Goal: Task Accomplishment & Management: Manage account settings

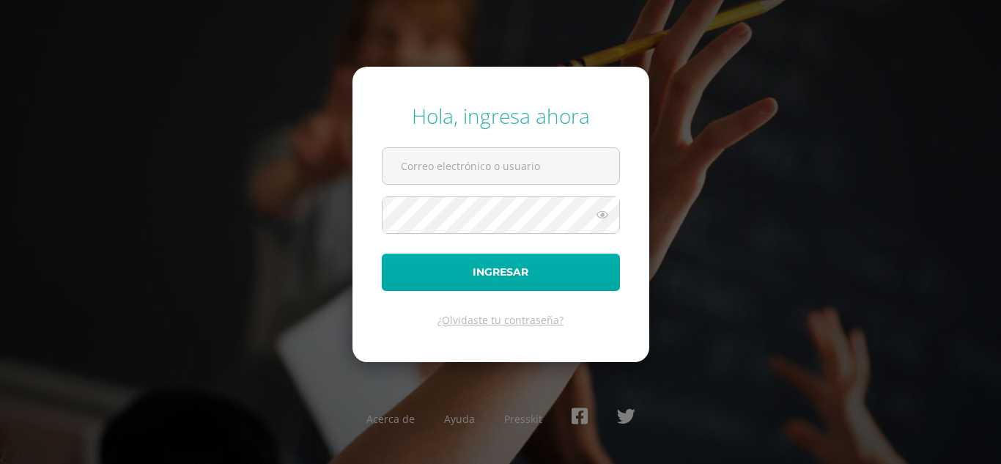
type input "[EMAIL_ADDRESS][DOMAIN_NAME]"
click at [462, 271] on button "Ingresar" at bounding box center [501, 271] width 238 height 37
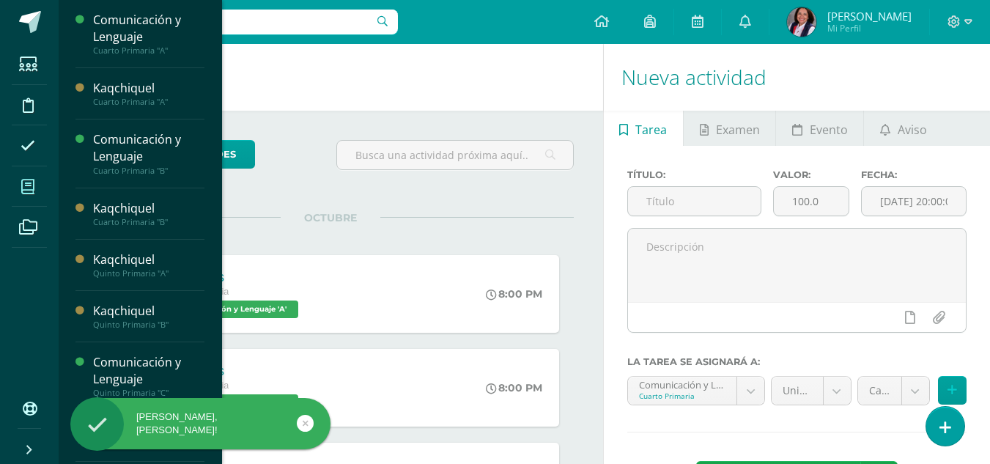
click at [25, 189] on icon at bounding box center [27, 186] width 13 height 15
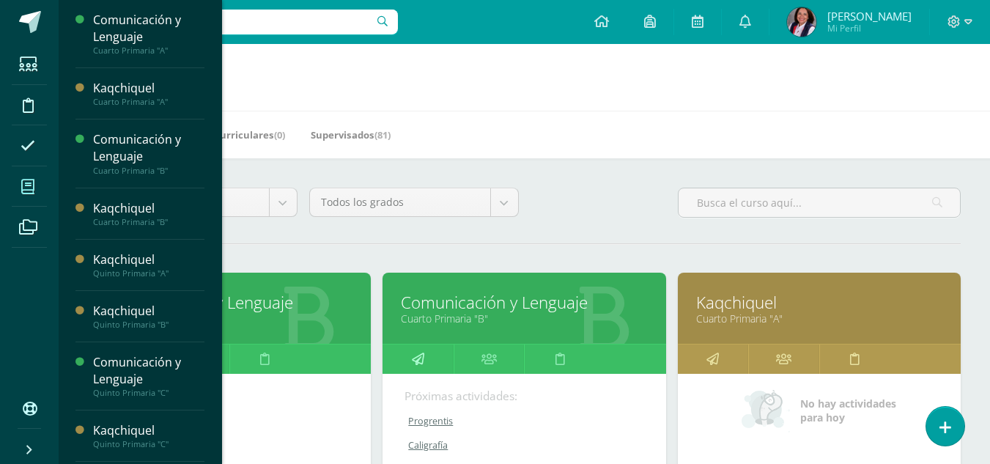
click at [421, 366] on icon at bounding box center [418, 358] width 12 height 29
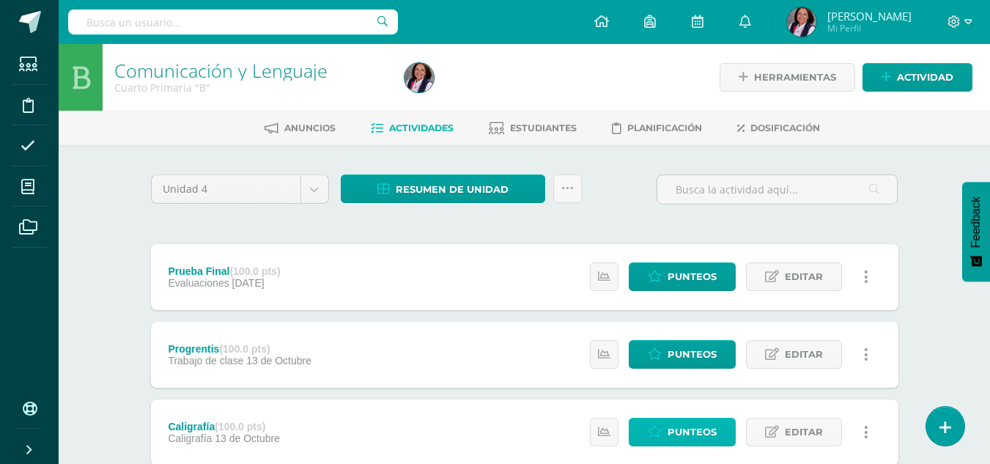
click at [693, 432] on span "Punteos" at bounding box center [691, 431] width 49 height 27
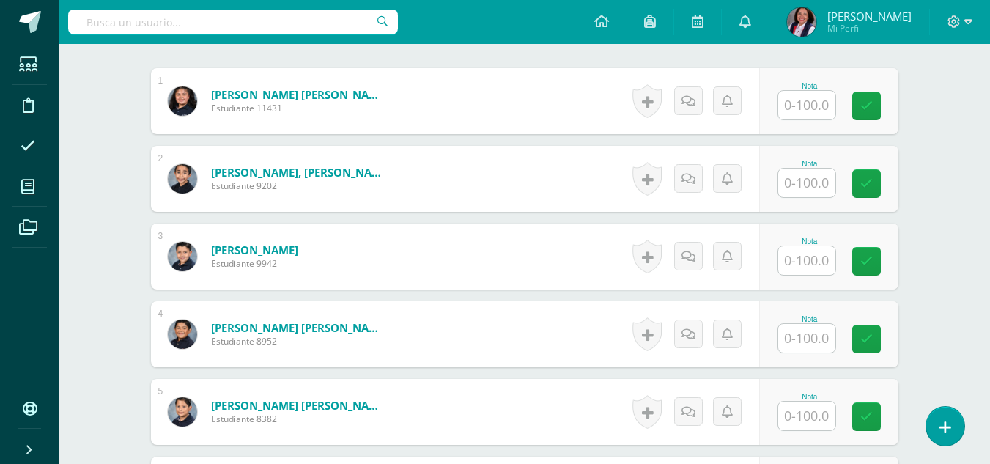
scroll to position [442, 0]
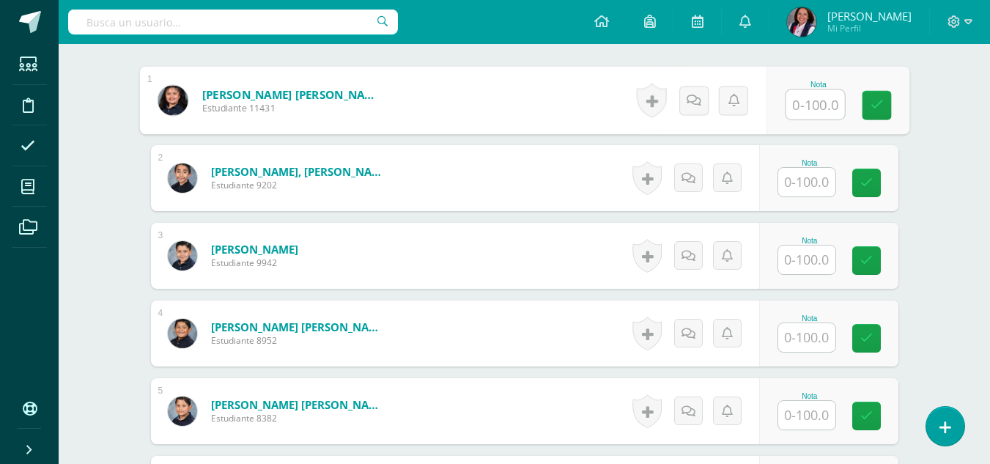
click at [820, 108] on input "text" at bounding box center [814, 104] width 59 height 29
type input "100"
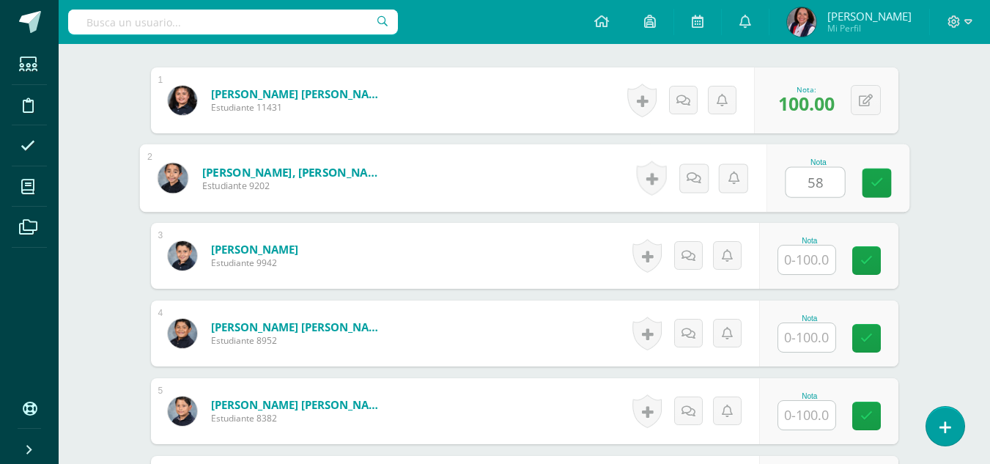
type input "58"
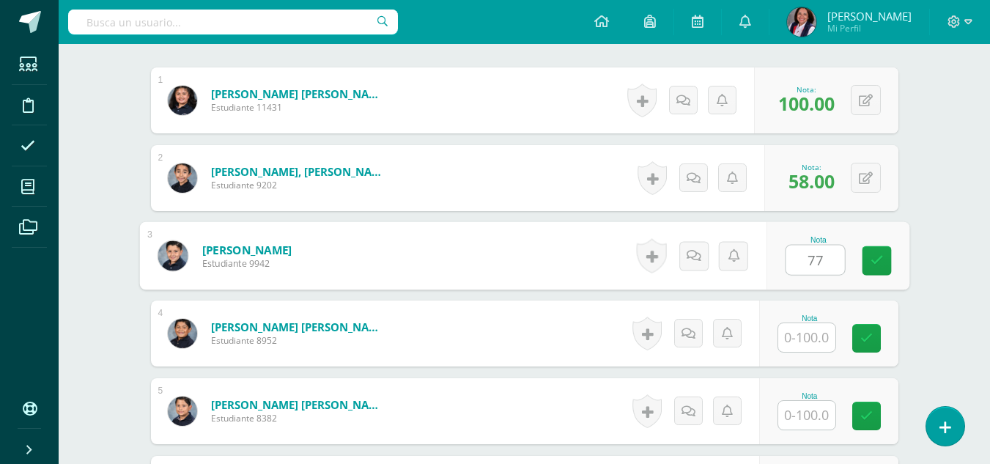
type input "77"
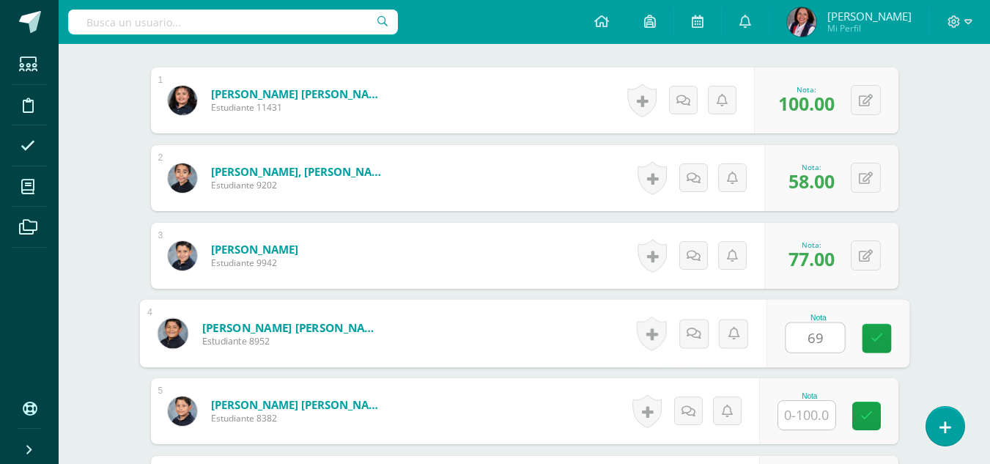
type input "69"
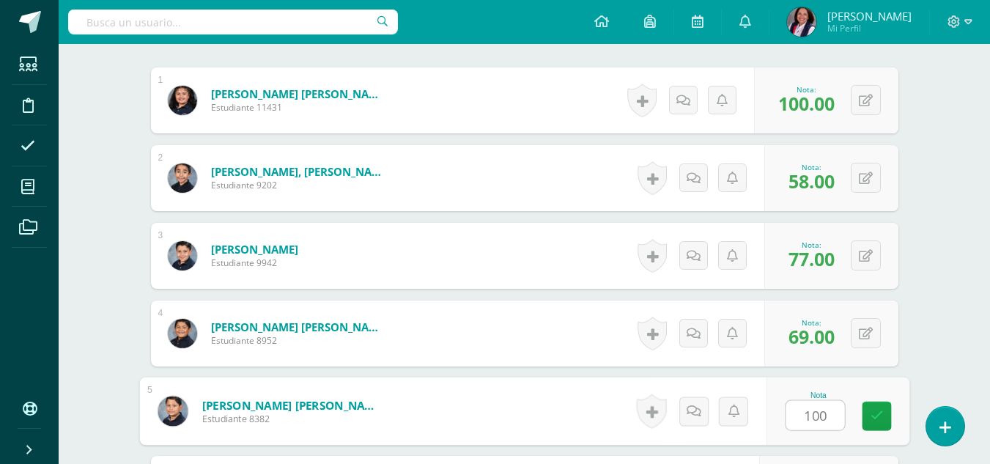
type input "100"
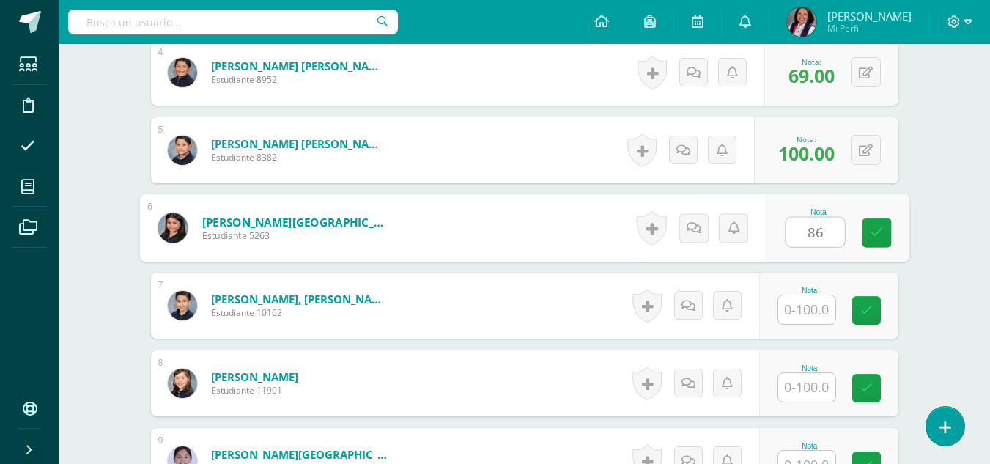
type input "86"
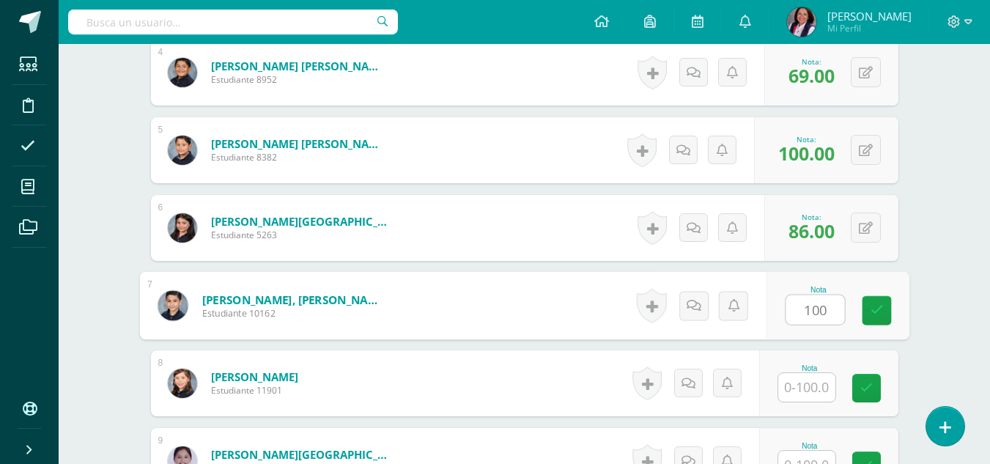
type input "100"
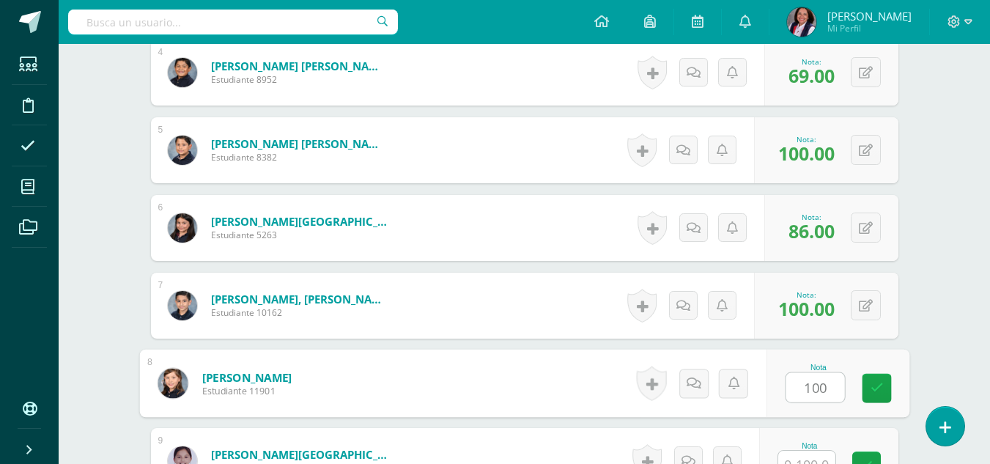
type input "100"
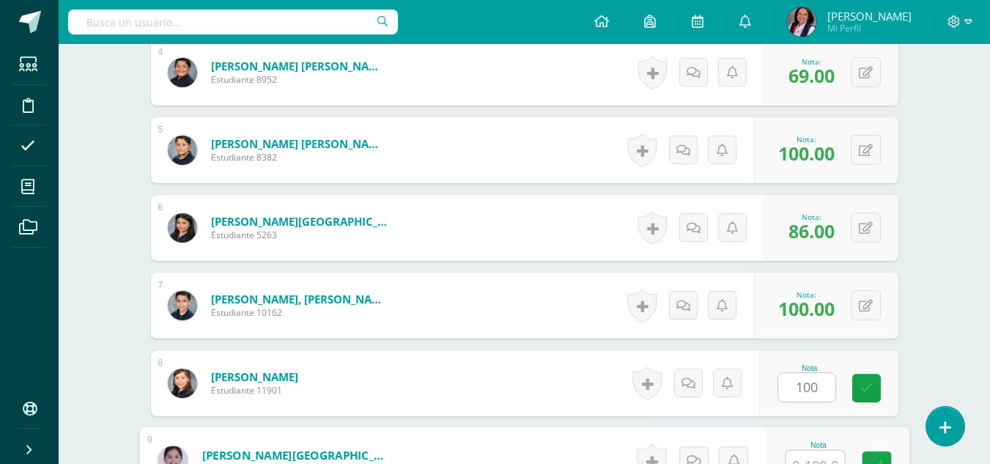
scroll to position [718, 0]
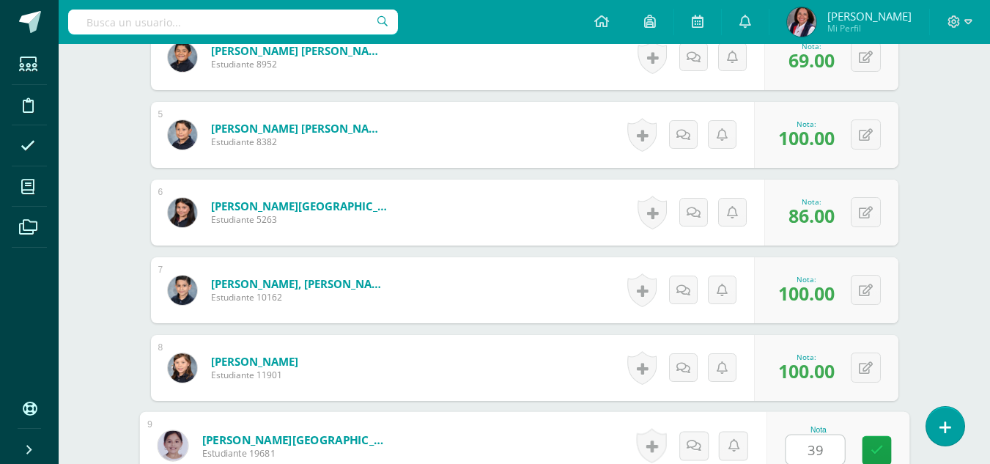
type input "39"
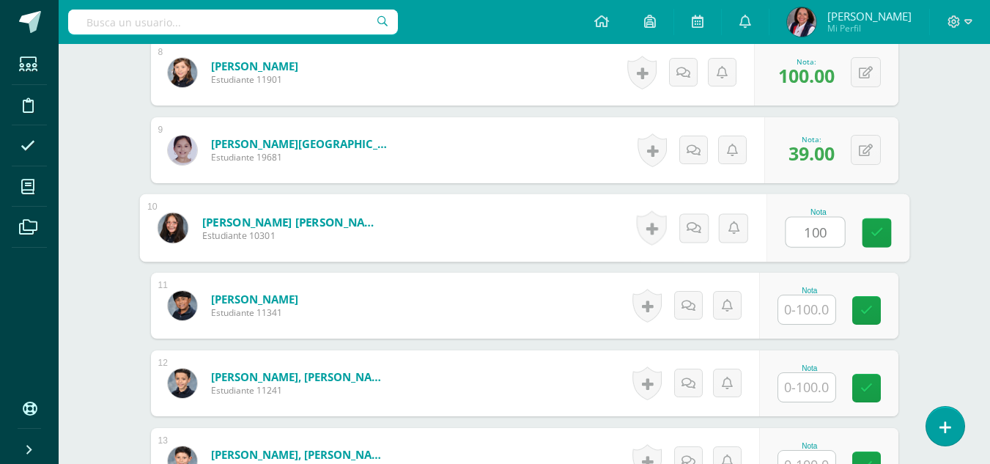
type input "100"
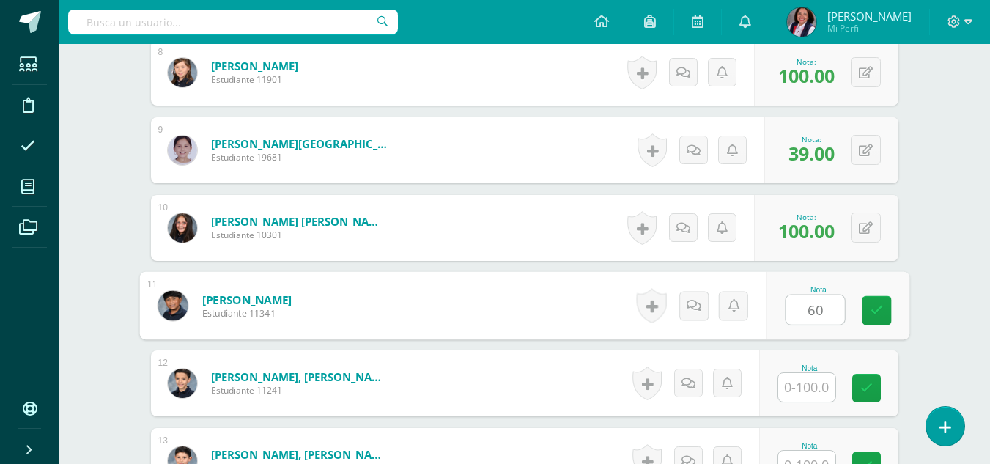
type input "60"
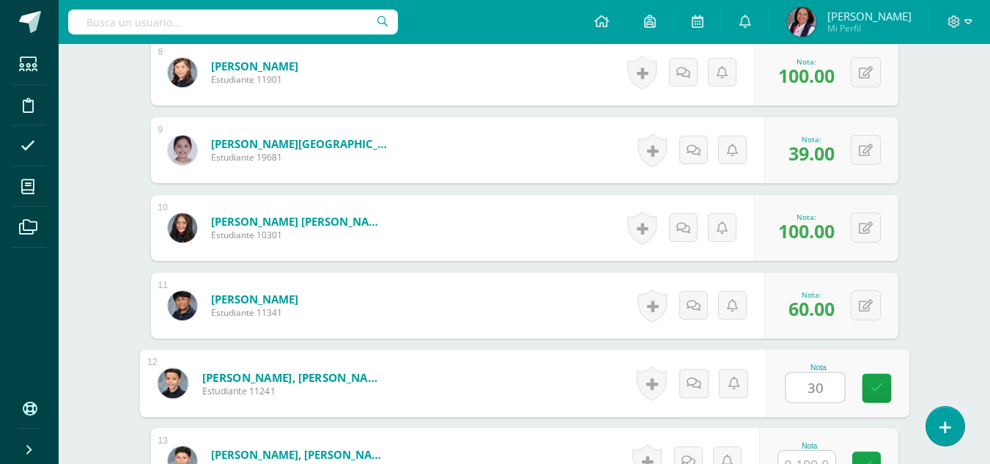
type input "30"
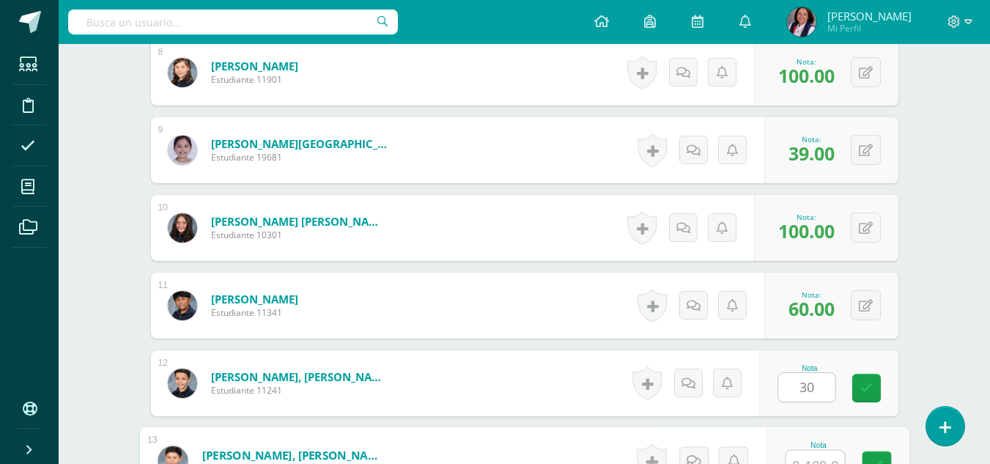
scroll to position [1028, 0]
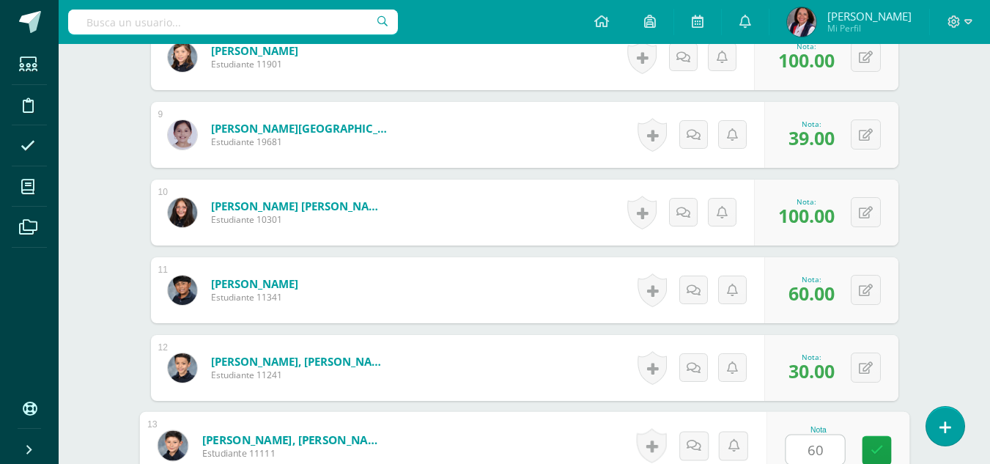
type input "60"
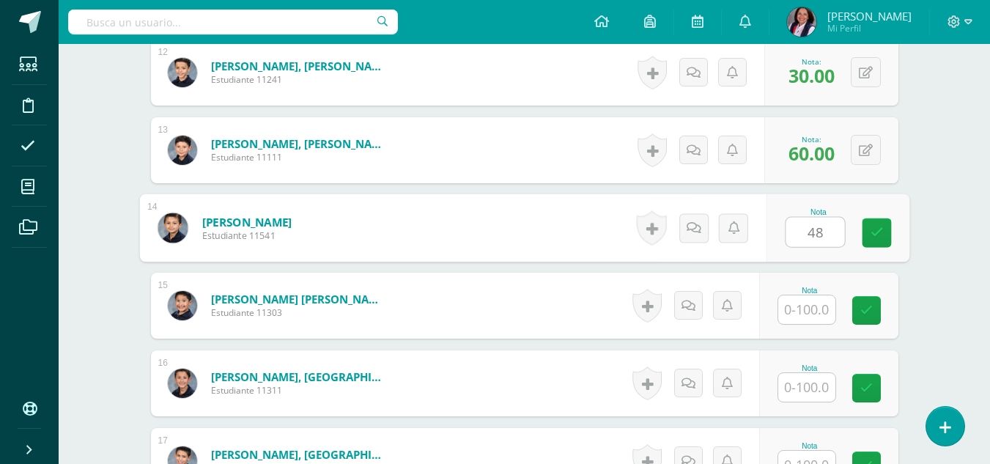
type input "48"
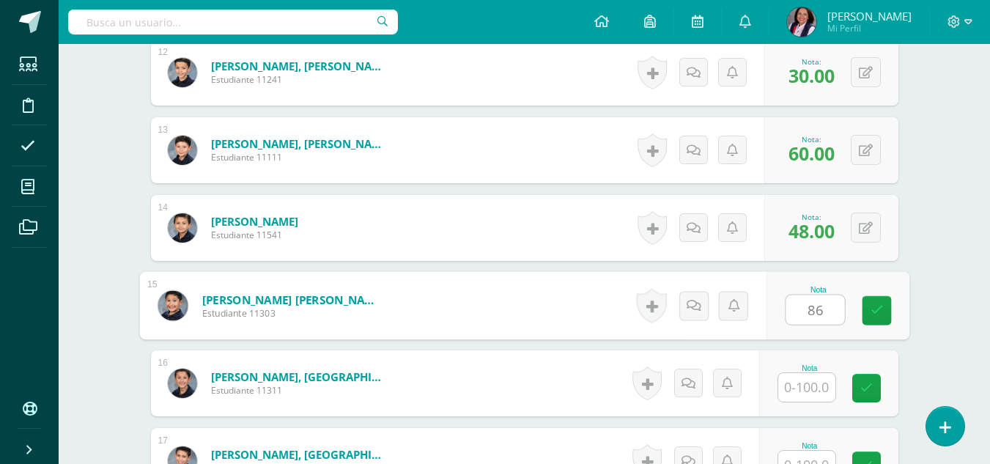
type input "86"
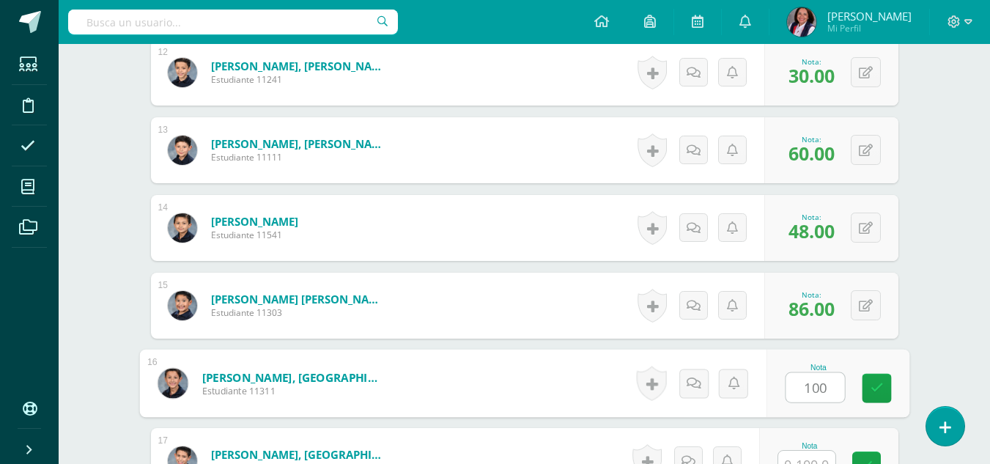
type input "100"
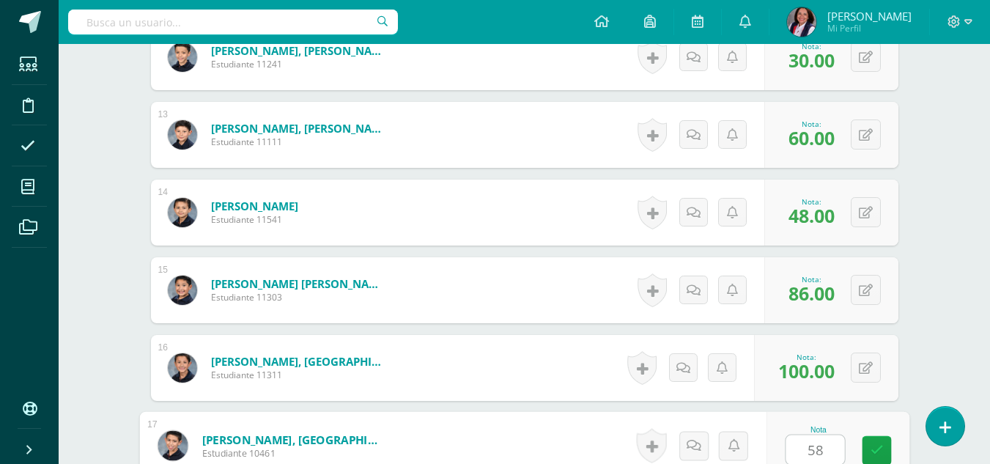
type input "58"
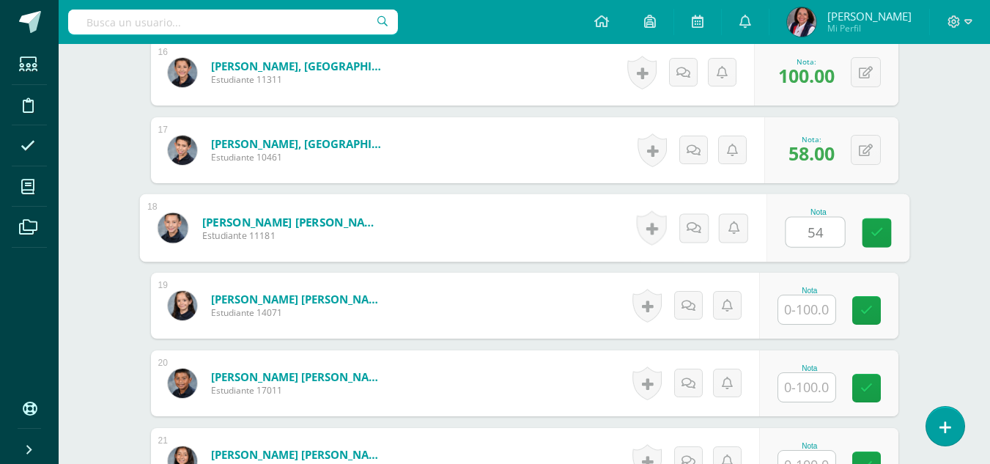
type input "54"
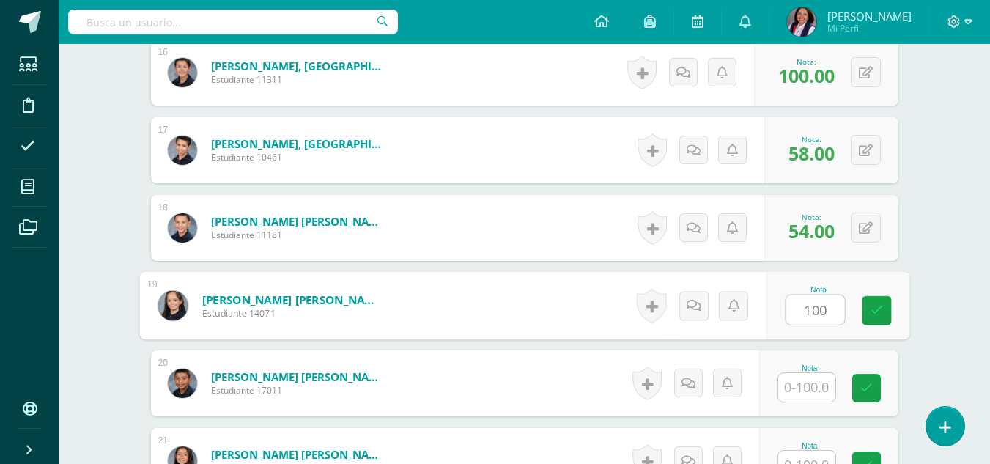
type input "100"
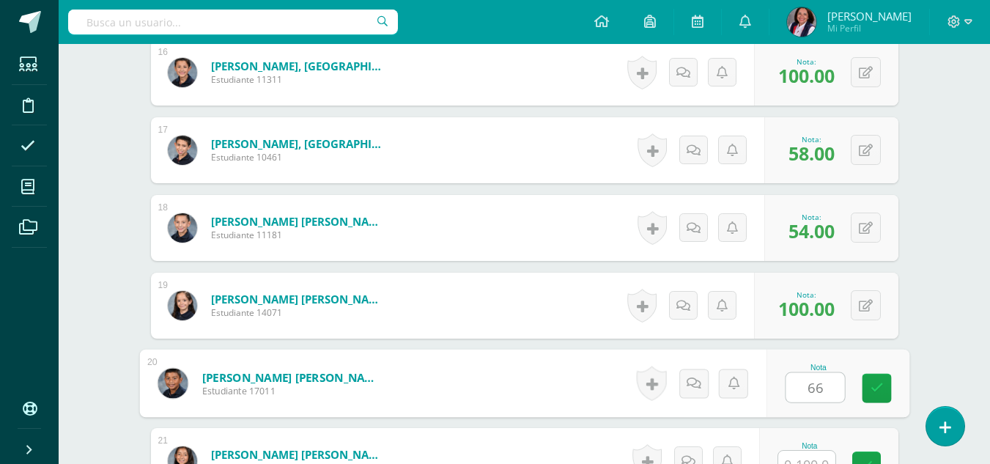
type input "66"
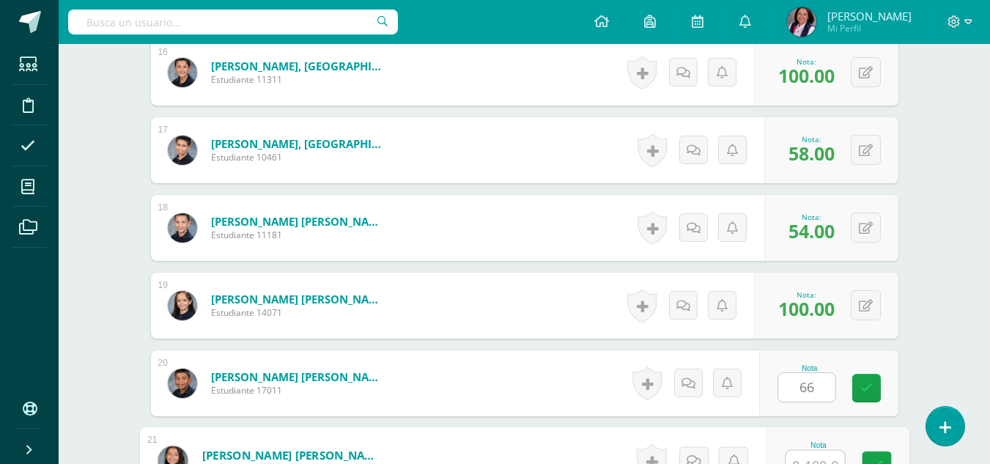
scroll to position [1650, 0]
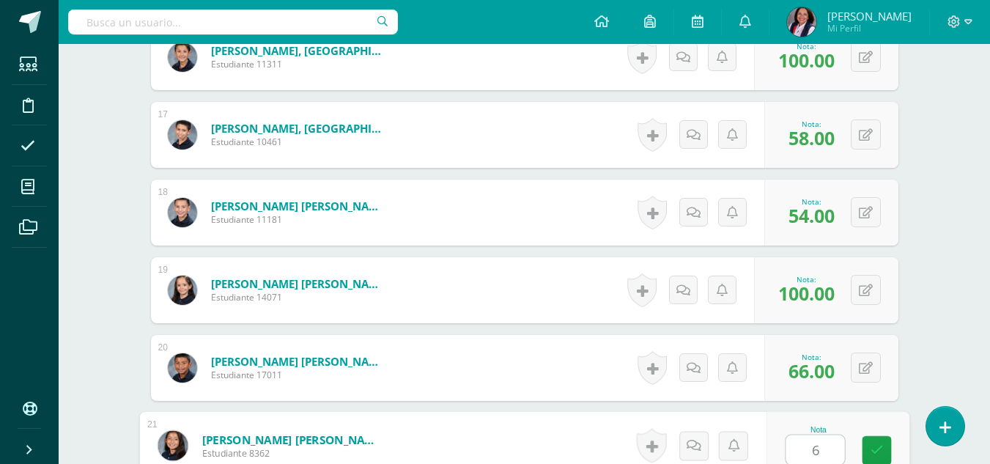
type input "62"
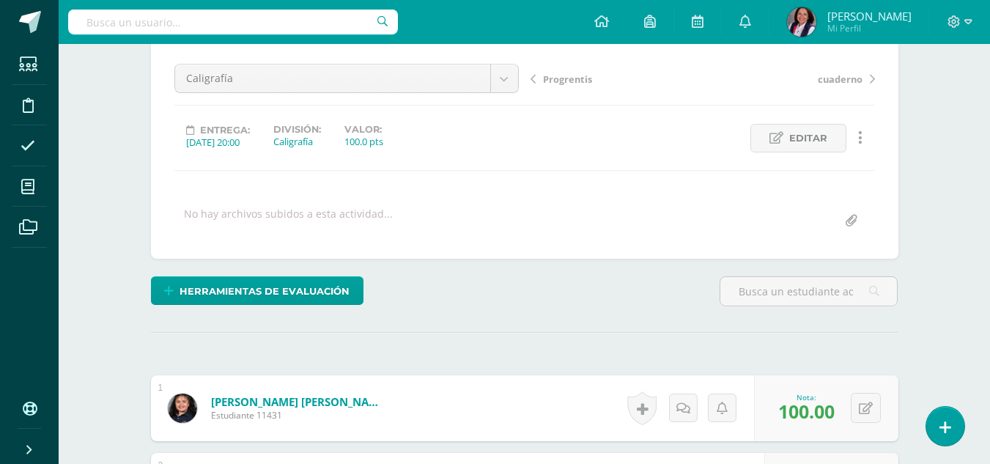
scroll to position [0, 0]
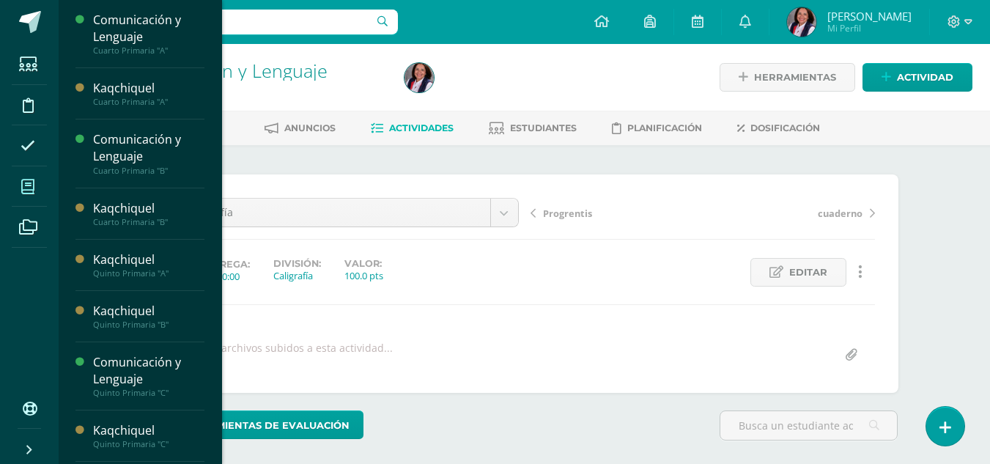
click at [29, 186] on icon at bounding box center [27, 186] width 13 height 15
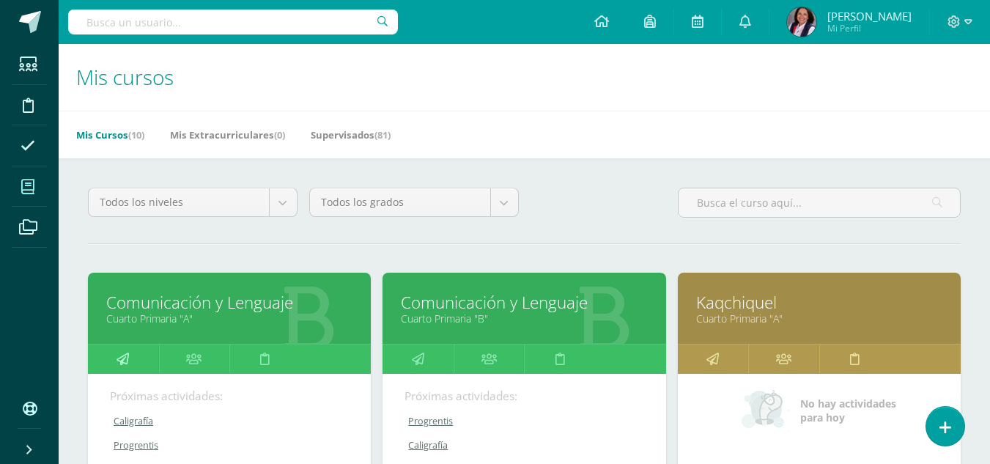
click at [118, 357] on icon at bounding box center [122, 358] width 12 height 29
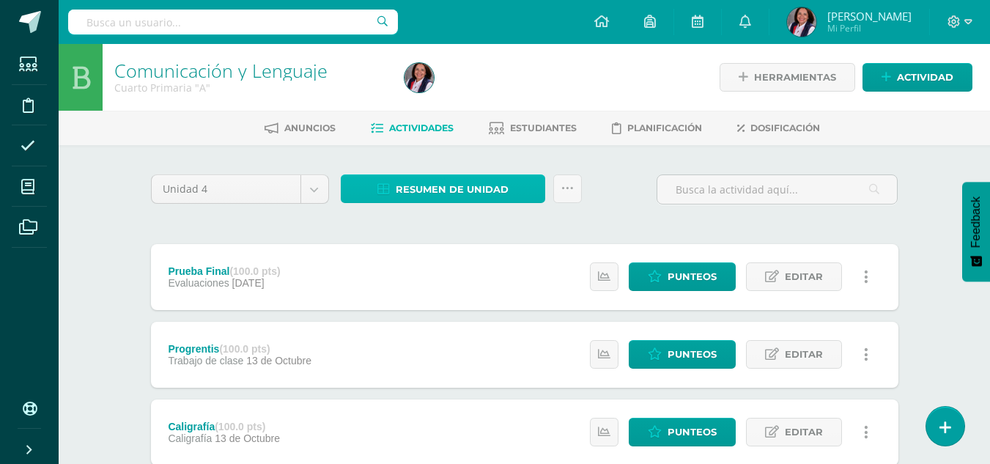
click at [472, 188] on span "Resumen de unidad" at bounding box center [452, 189] width 113 height 27
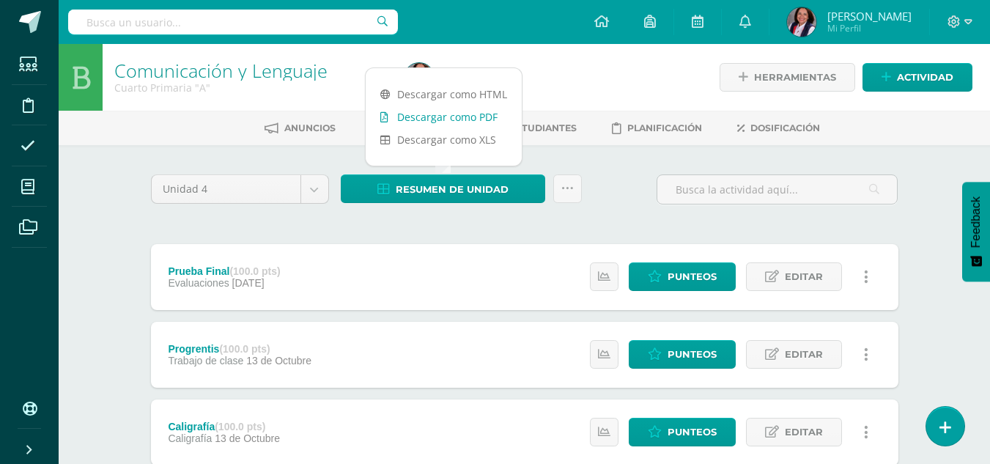
click at [465, 119] on link "Descargar como PDF" at bounding box center [444, 116] width 156 height 23
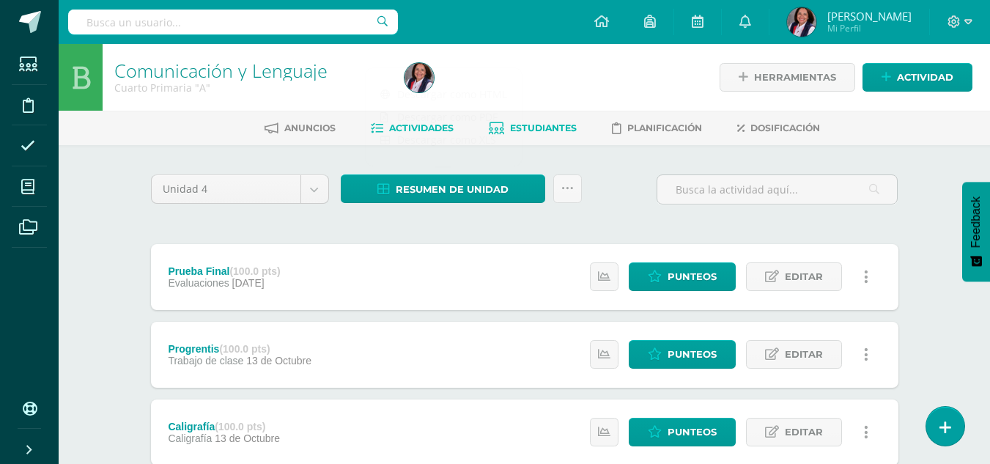
click at [562, 125] on span "Estudiantes" at bounding box center [543, 127] width 67 height 11
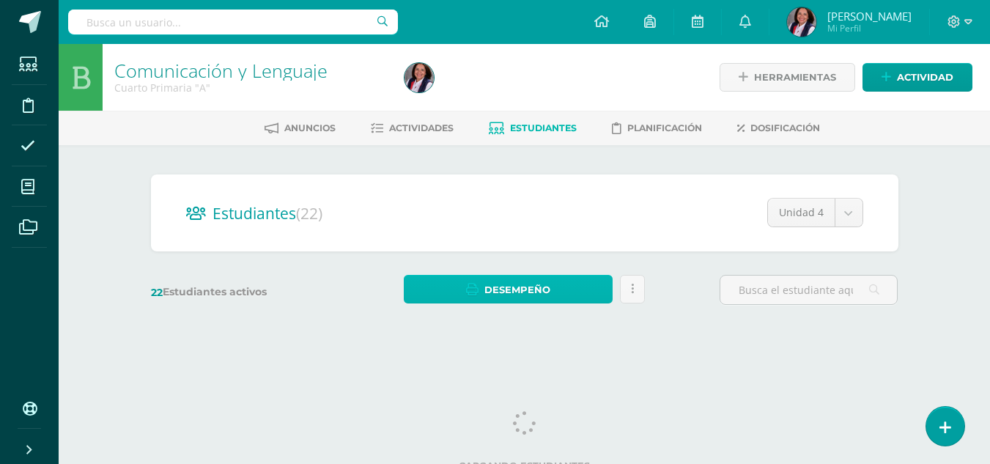
click at [503, 288] on span "Desempeño" at bounding box center [517, 289] width 66 height 27
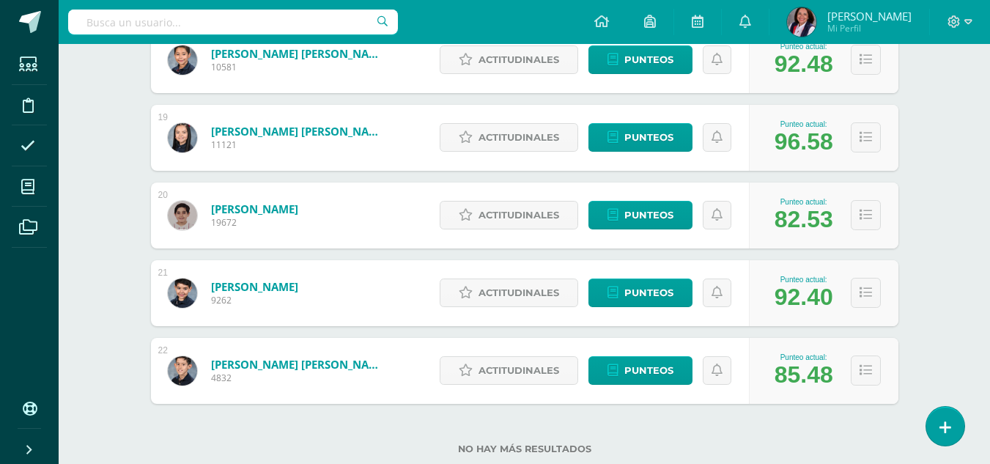
scroll to position [1649, 0]
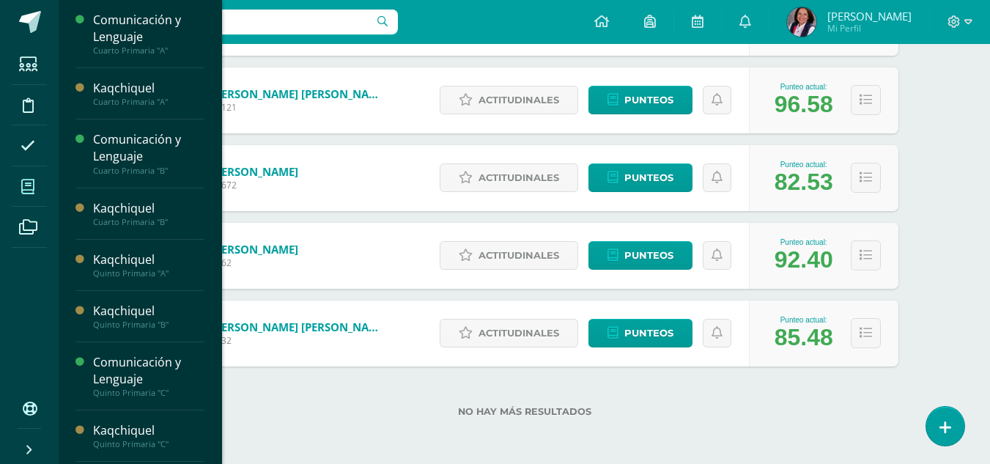
click at [21, 186] on icon at bounding box center [27, 186] width 13 height 15
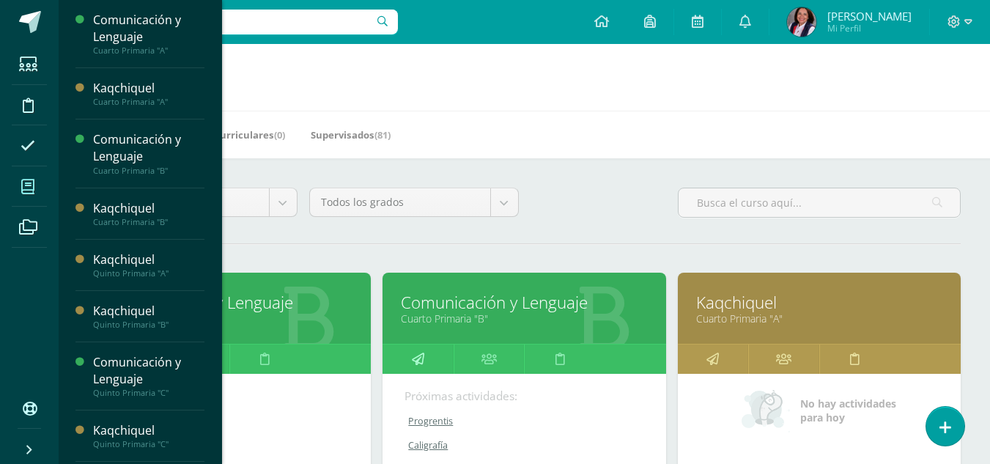
click at [423, 355] on icon at bounding box center [418, 358] width 12 height 29
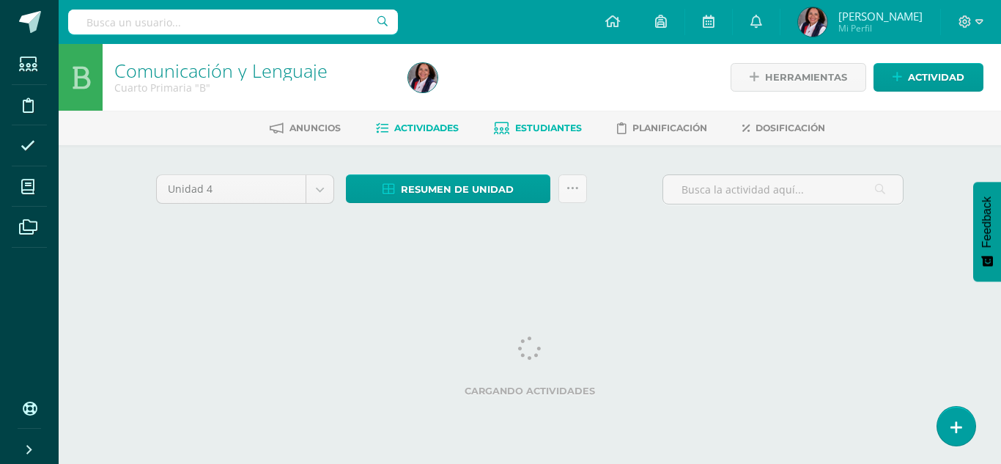
click at [560, 120] on link "Estudiantes" at bounding box center [538, 127] width 88 height 23
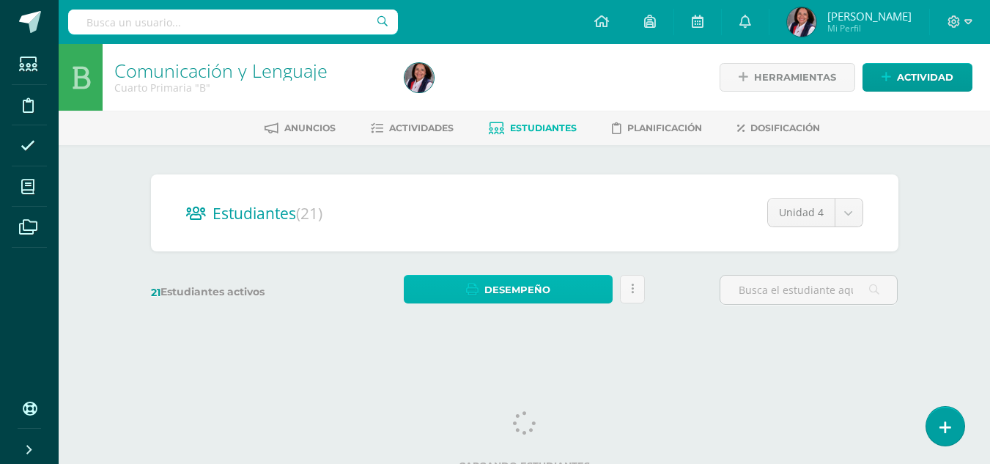
click at [540, 282] on span "Desempeño" at bounding box center [517, 289] width 66 height 27
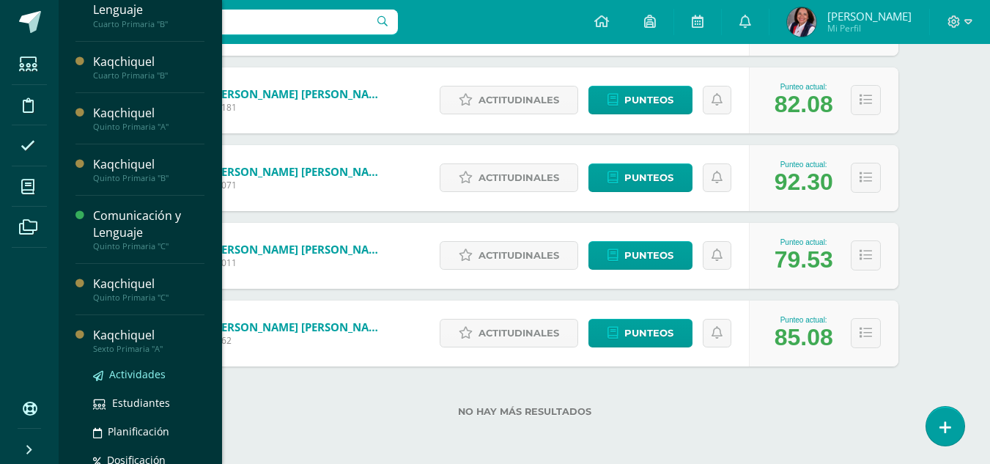
scroll to position [147, 0]
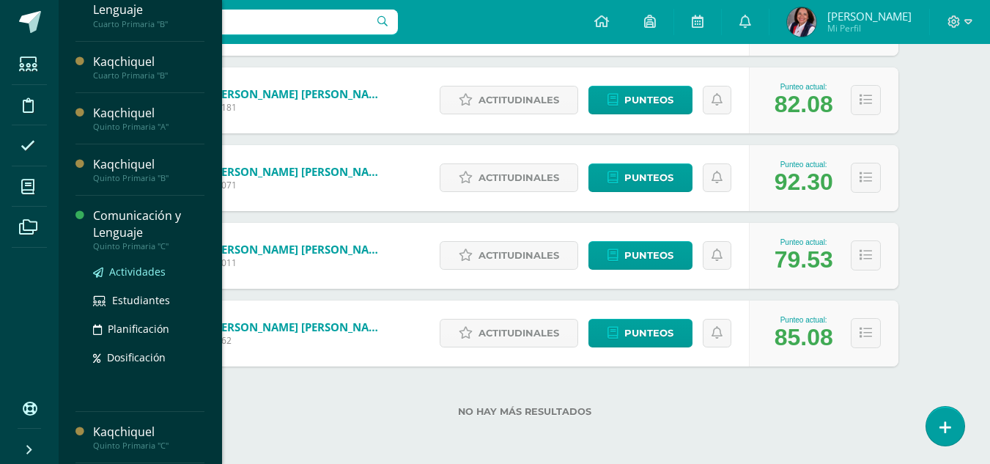
click at [141, 270] on span "Actividades" at bounding box center [137, 271] width 56 height 14
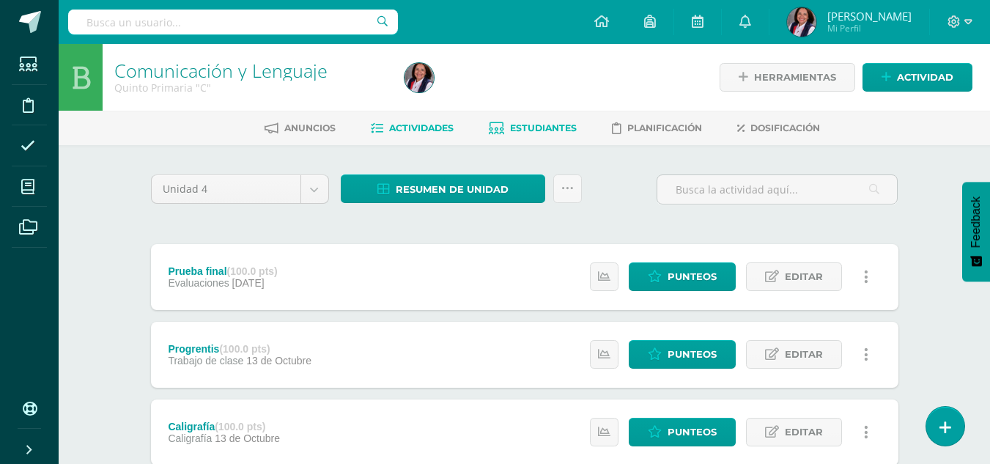
click at [548, 128] on span "Estudiantes" at bounding box center [543, 127] width 67 height 11
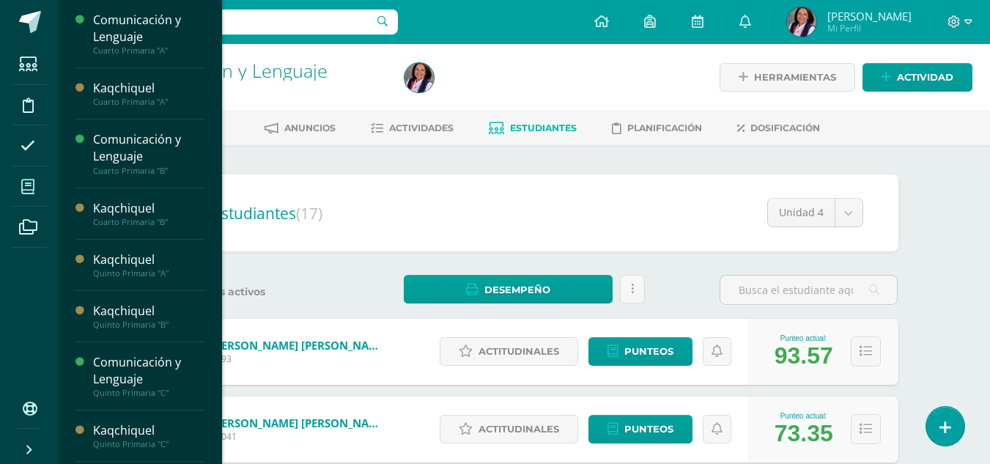
click at [25, 177] on span at bounding box center [28, 186] width 33 height 33
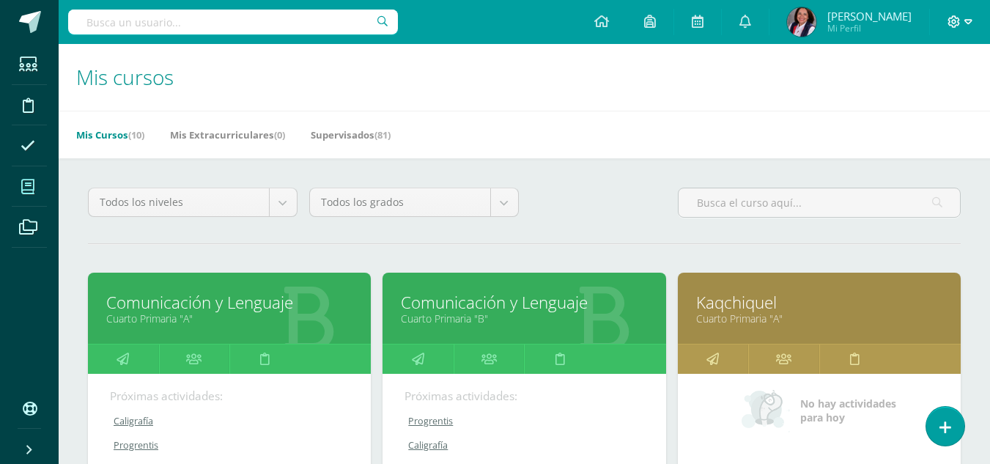
click at [965, 18] on icon at bounding box center [968, 21] width 8 height 13
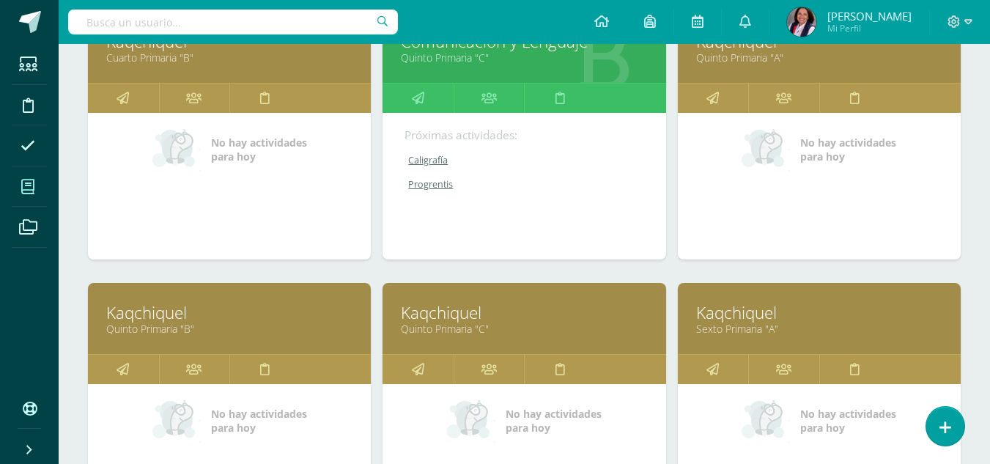
scroll to position [586, 0]
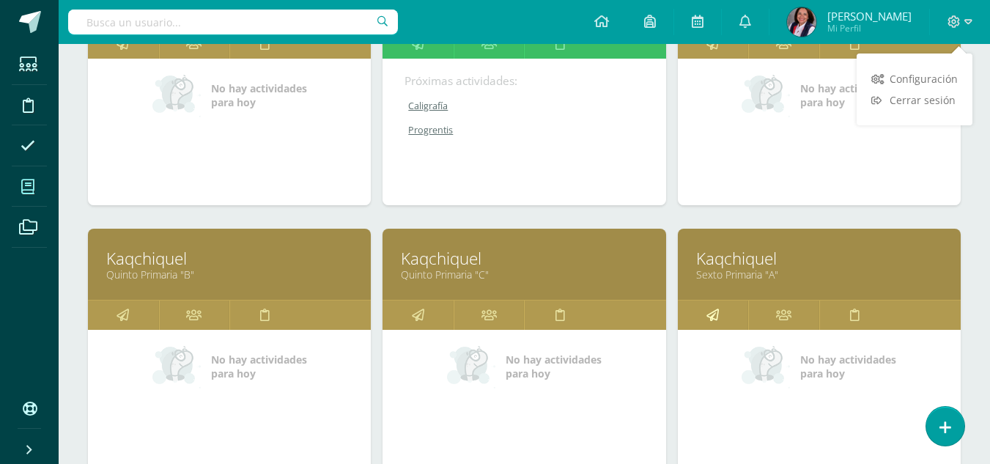
click at [716, 315] on icon at bounding box center [712, 314] width 12 height 29
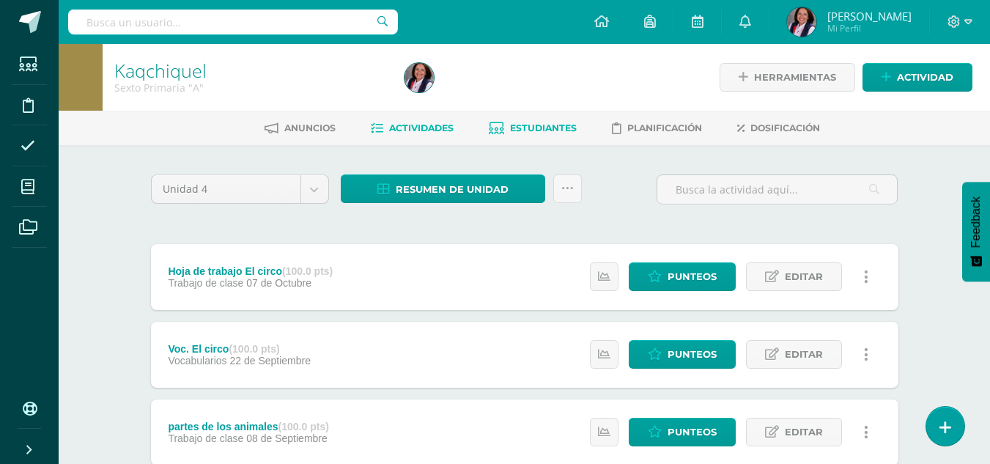
click at [552, 123] on span "Estudiantes" at bounding box center [543, 127] width 67 height 11
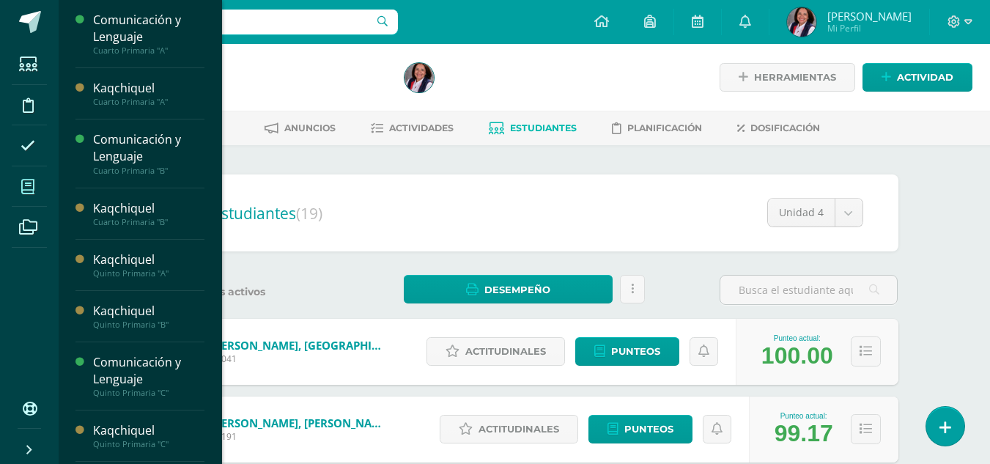
click at [29, 188] on icon at bounding box center [27, 186] width 13 height 15
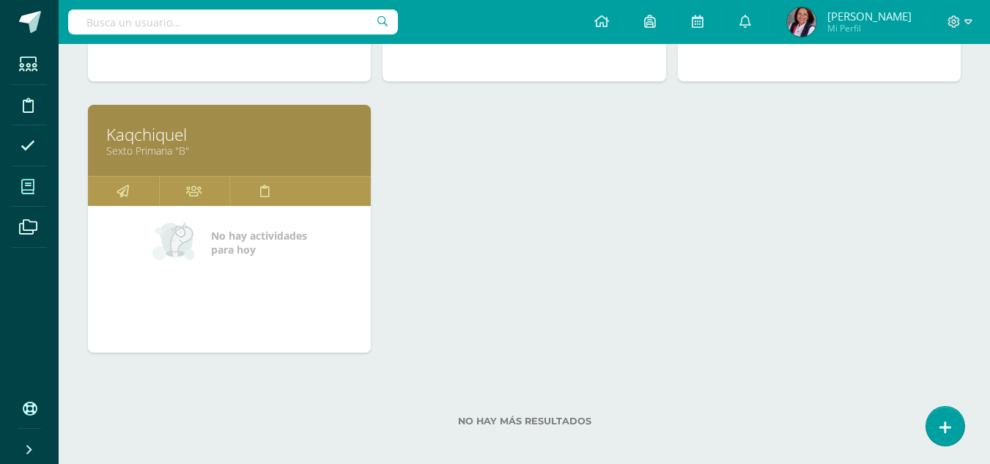
scroll to position [990, 0]
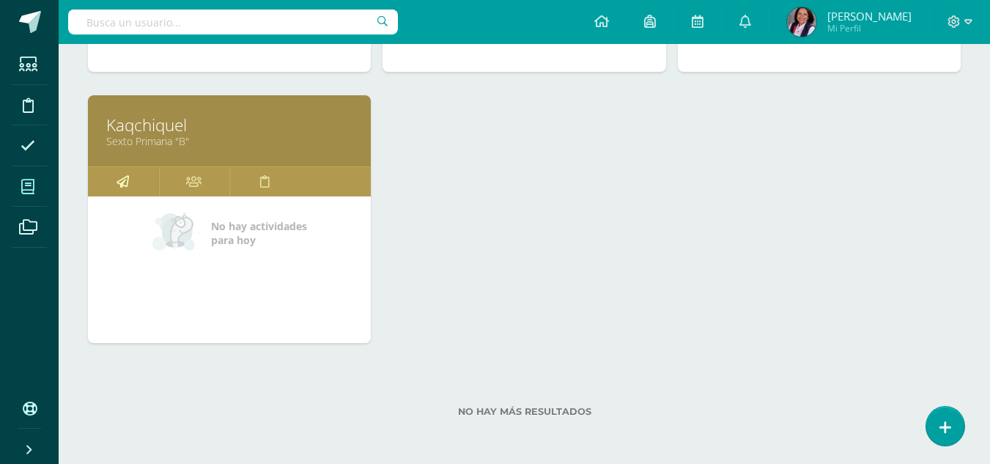
click at [126, 177] on icon at bounding box center [122, 181] width 12 height 29
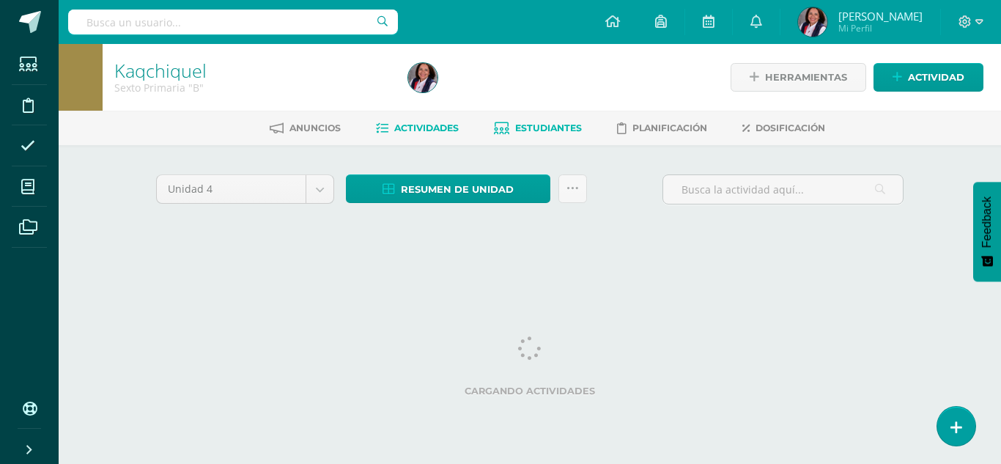
click at [543, 127] on span "Estudiantes" at bounding box center [548, 127] width 67 height 11
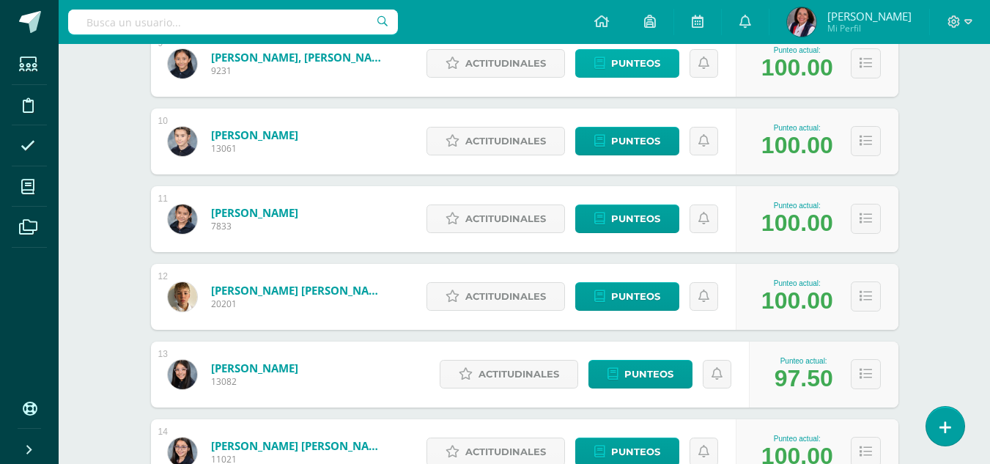
scroll to position [688, 0]
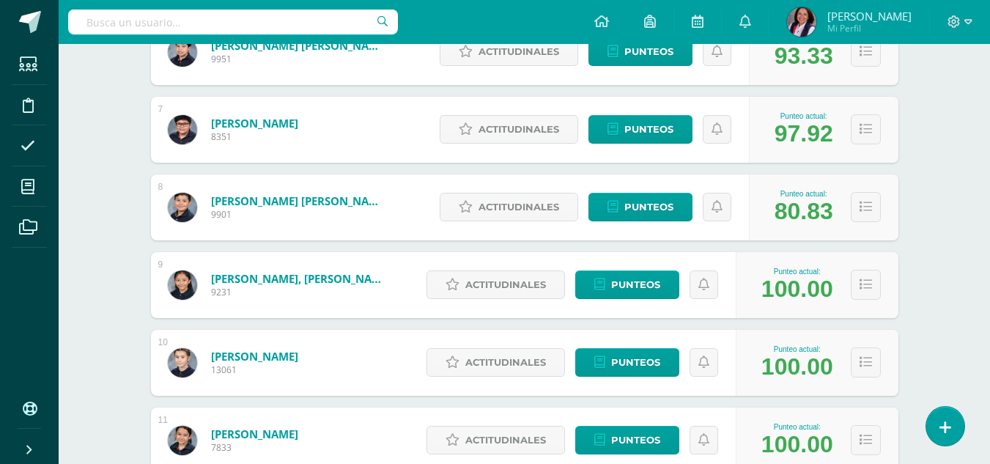
click at [973, 23] on div at bounding box center [960, 22] width 60 height 44
click at [964, 21] on icon at bounding box center [968, 21] width 8 height 5
click at [919, 100] on span "Cerrar sesión" at bounding box center [922, 100] width 66 height 14
